Goal: Register for event/course

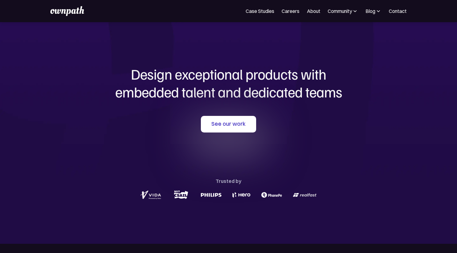
click at [208, 41] on div "Design exceptional products with embedded talent and dedicated teams with us Se…" at bounding box center [228, 132] width 295 height 221
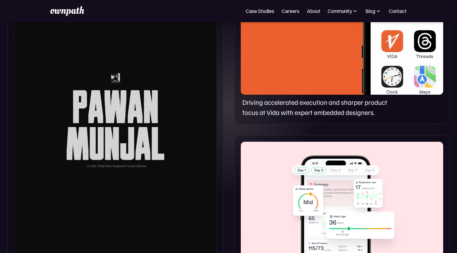
scroll to position [358, 0]
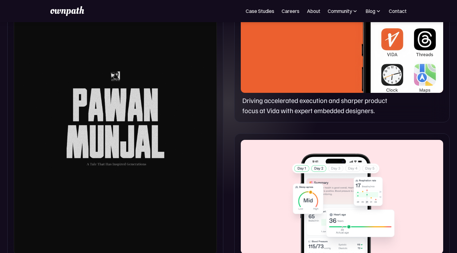
click at [131, 154] on div at bounding box center [115, 116] width 203 height 275
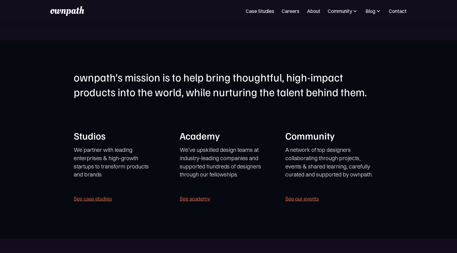
scroll to position [1165, 0]
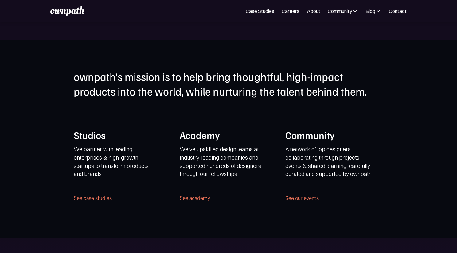
click at [205, 198] on link "See academy" at bounding box center [195, 197] width 30 height 9
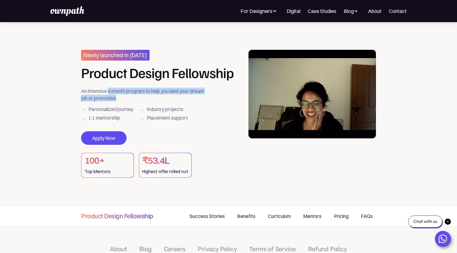
drag, startPoint x: 109, startPoint y: 91, endPoint x: 132, endPoint y: 97, distance: 23.4
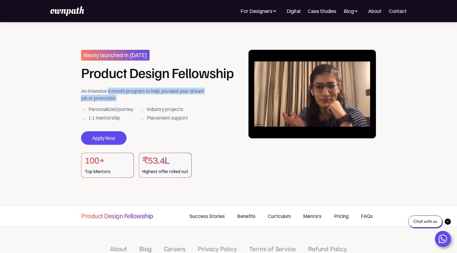
click at [132, 97] on div "An intensive 4 month program to help you land your dream job or promotion." at bounding box center [144, 95] width 127 height 14
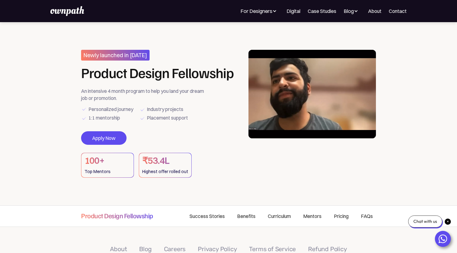
click at [140, 100] on div "An intensive 4 month program to help you land your dream job or promotion." at bounding box center [144, 95] width 127 height 14
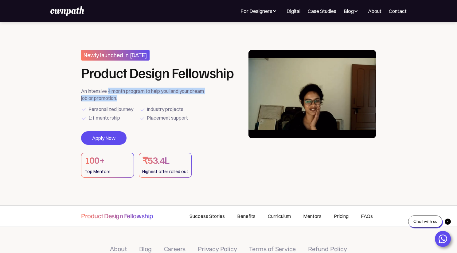
drag, startPoint x: 138, startPoint y: 100, endPoint x: 110, endPoint y: 93, distance: 29.1
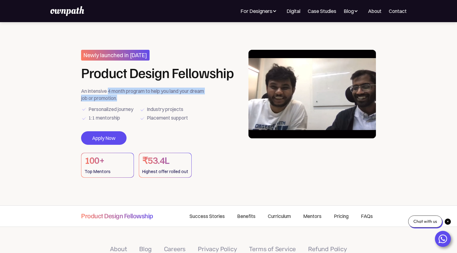
click at [110, 93] on div "An intensive 4 month program to help you land your dream job or promotion." at bounding box center [144, 95] width 127 height 14
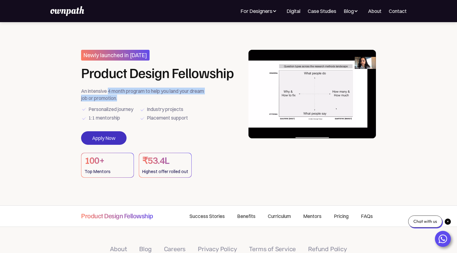
click at [114, 139] on link "Apply Now" at bounding box center [103, 138] width 45 height 14
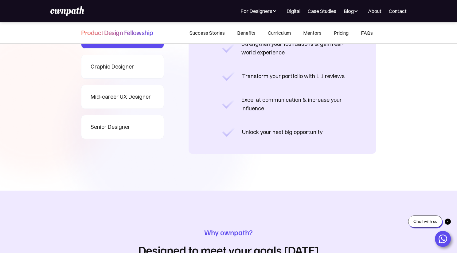
scroll to position [520, 0]
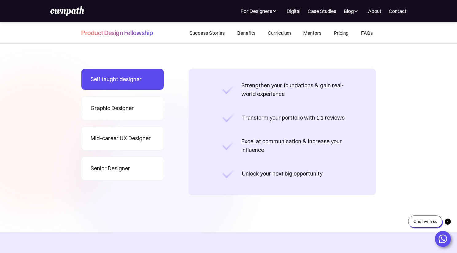
click at [136, 168] on link "Senior Designer" at bounding box center [122, 168] width 83 height 24
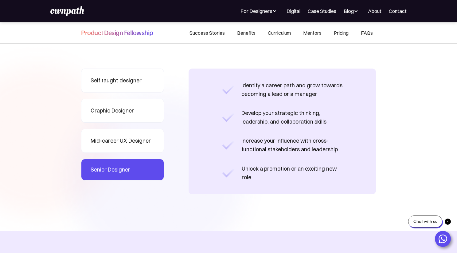
click at [134, 141] on div "Mid-career UX Designer" at bounding box center [121, 140] width 60 height 9
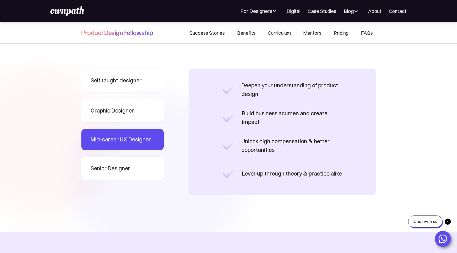
click at [134, 120] on link "Graphic Designer" at bounding box center [122, 111] width 83 height 24
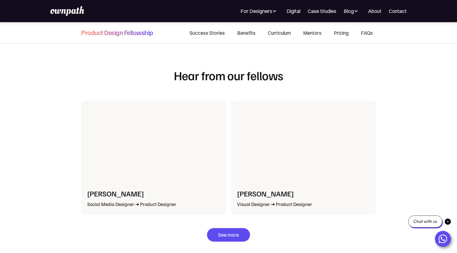
scroll to position [1293, 0]
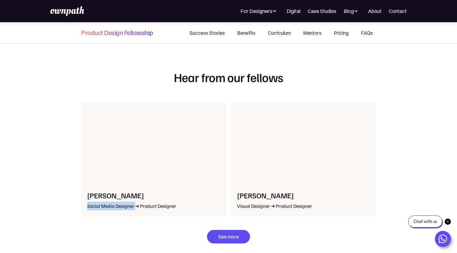
drag, startPoint x: 88, startPoint y: 207, endPoint x: 134, endPoint y: 206, distance: 46.7
click at [134, 206] on div "Social Media Designer ➜ Product Designer" at bounding box center [153, 205] width 133 height 9
drag, startPoint x: 140, startPoint y: 208, endPoint x: 190, endPoint y: 208, distance: 50.4
click at [190, 208] on div "Social Media Designer ➜ Product Designer" at bounding box center [153, 205] width 133 height 9
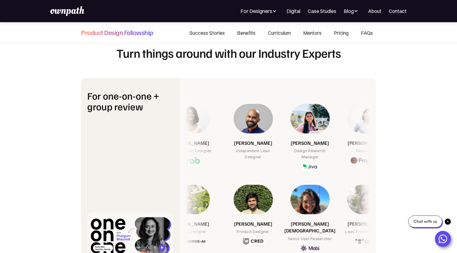
scroll to position [2174, 0]
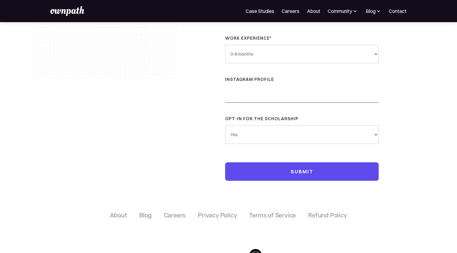
scroll to position [180, 0]
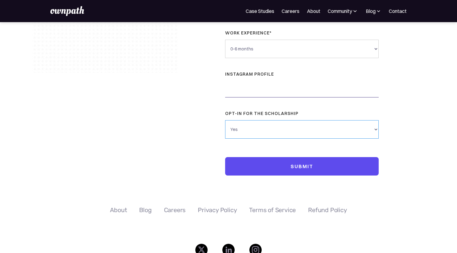
click at [231, 133] on select "Yes No" at bounding box center [302, 129] width 154 height 18
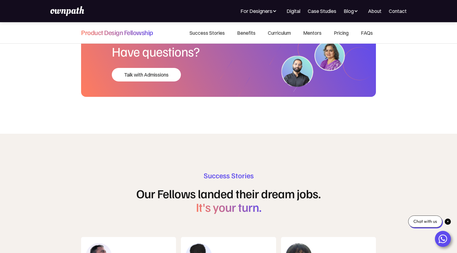
scroll to position [3222, 0]
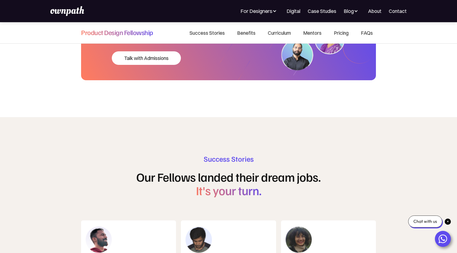
drag, startPoint x: 185, startPoint y: 140, endPoint x: 240, endPoint y: 141, distance: 54.1
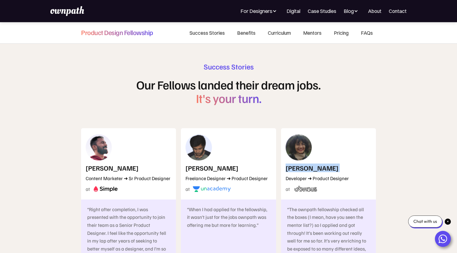
scroll to position [3279, 0]
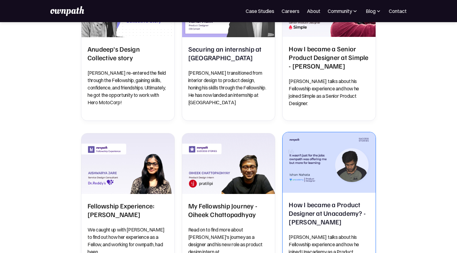
scroll to position [446, 0]
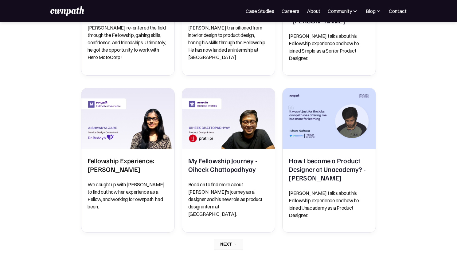
click at [234, 242] on icon "Next Page" at bounding box center [235, 244] width 4 height 4
